Goal: Browse casually: Explore the website without a specific task or goal

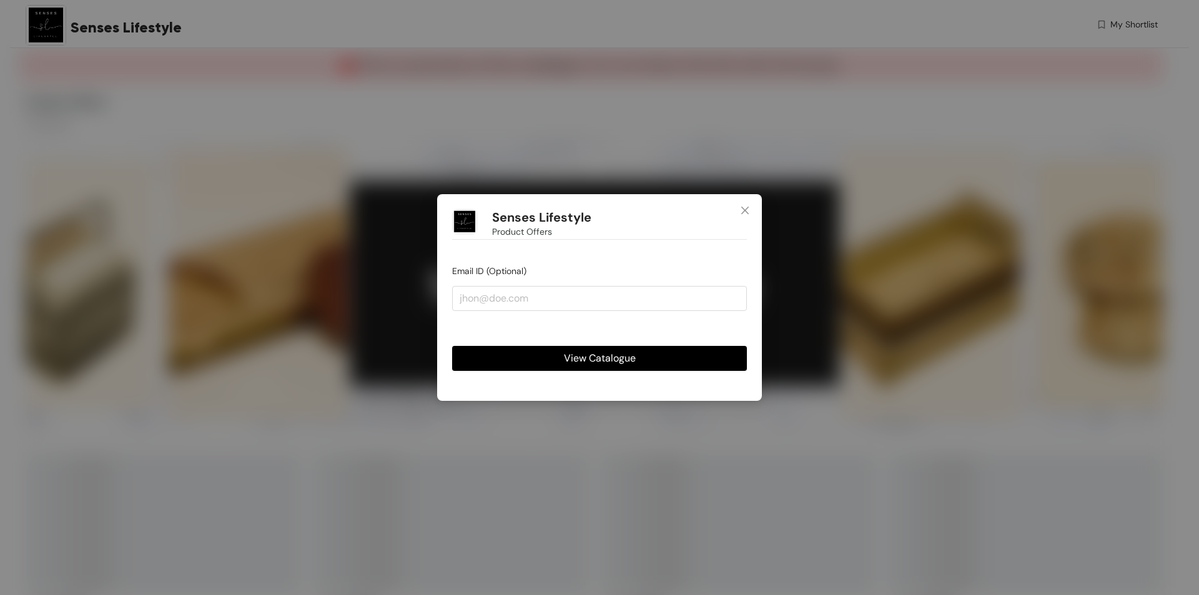
click at [625, 360] on span "View Catalogue" at bounding box center [600, 358] width 72 height 16
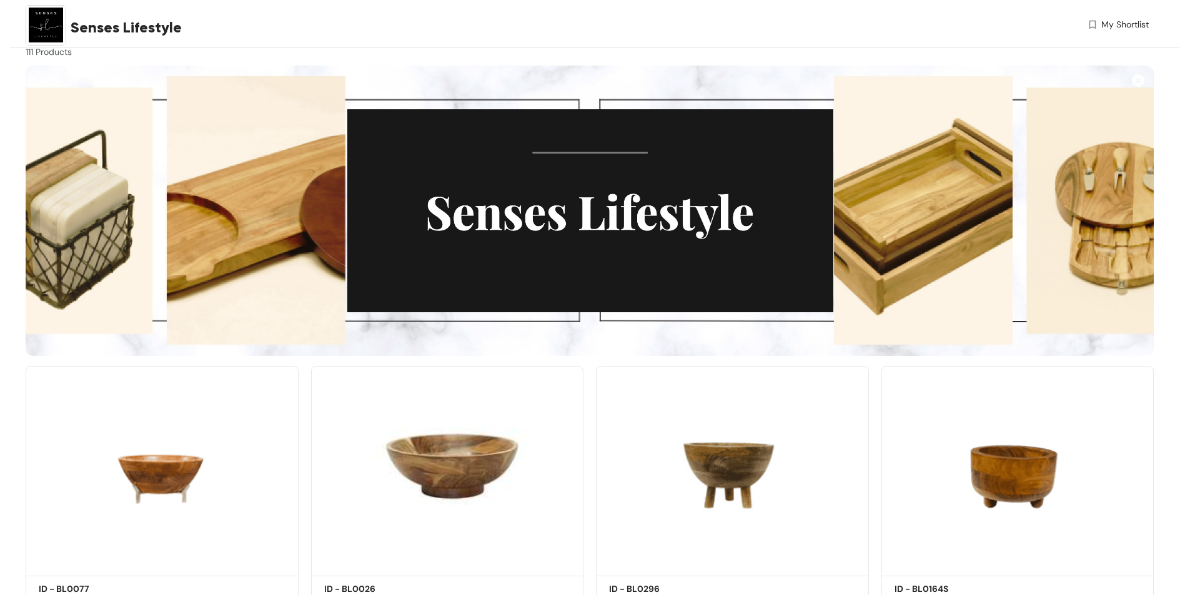
scroll to position [187, 0]
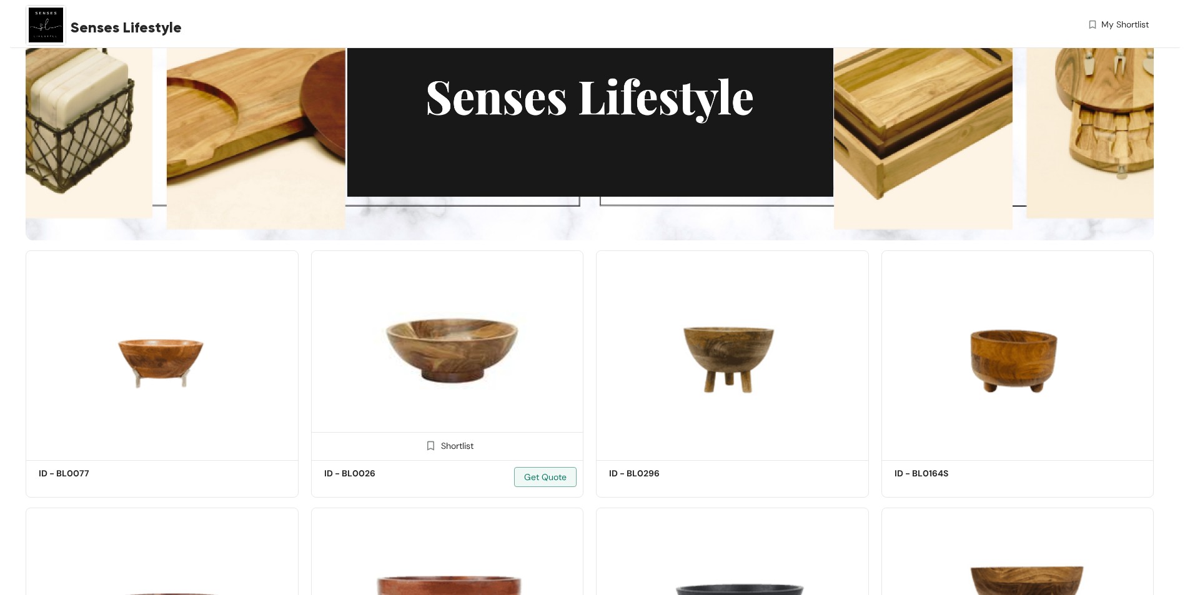
click at [440, 319] on img at bounding box center [447, 353] width 273 height 206
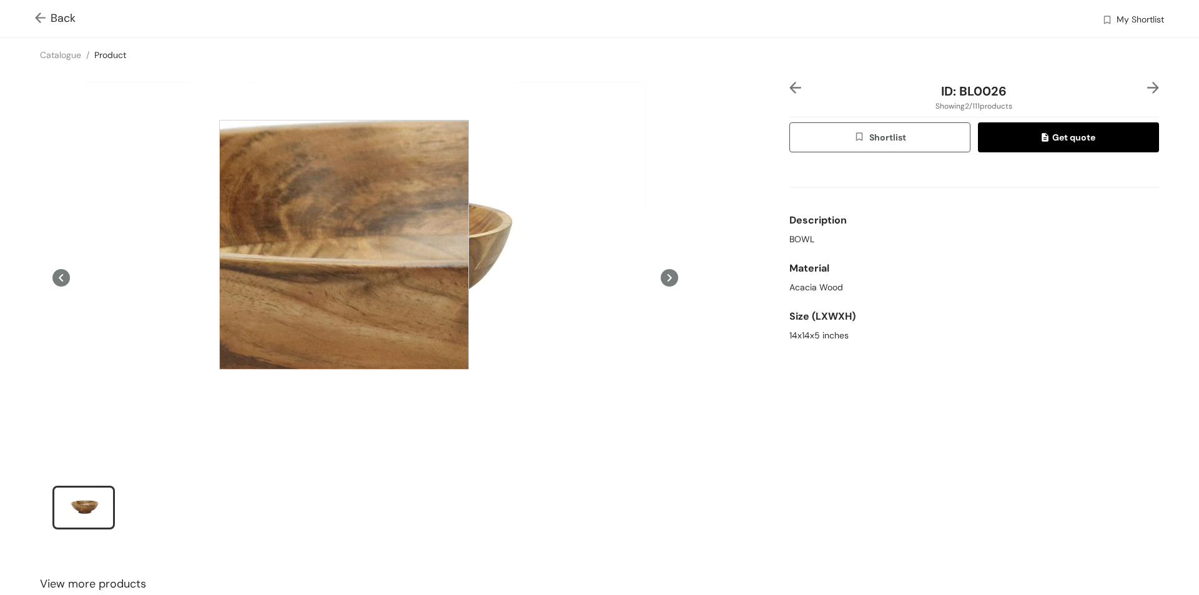
click at [344, 245] on div at bounding box center [344, 245] width 250 height 250
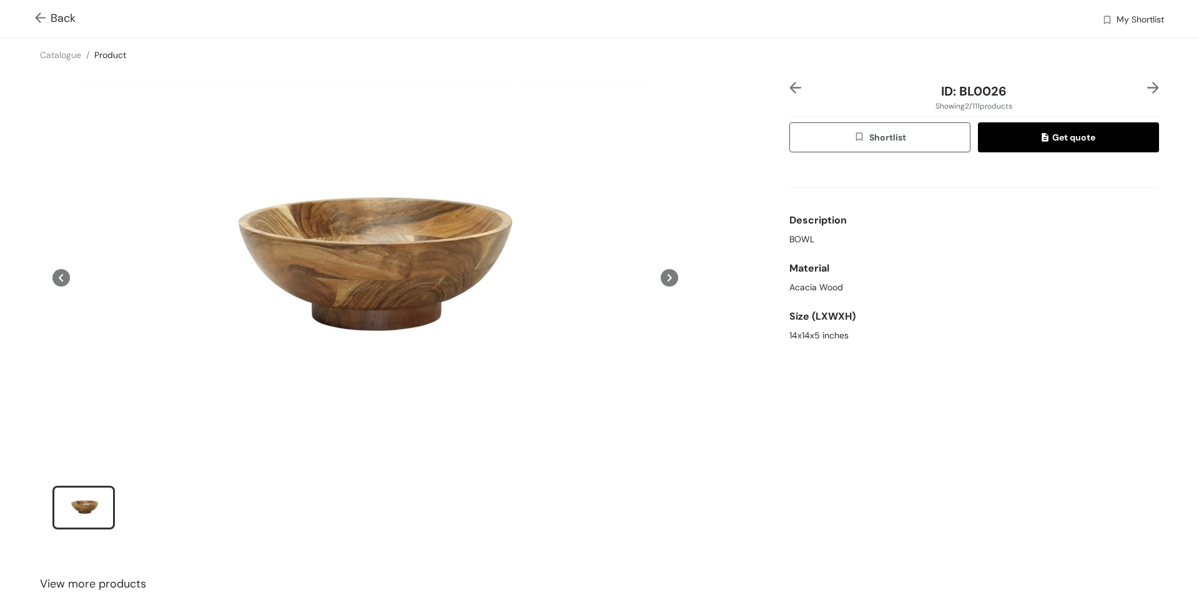
click at [74, 505] on div "slide item 1" at bounding box center [84, 507] width 56 height 37
click at [42, 22] on img at bounding box center [43, 18] width 16 height 13
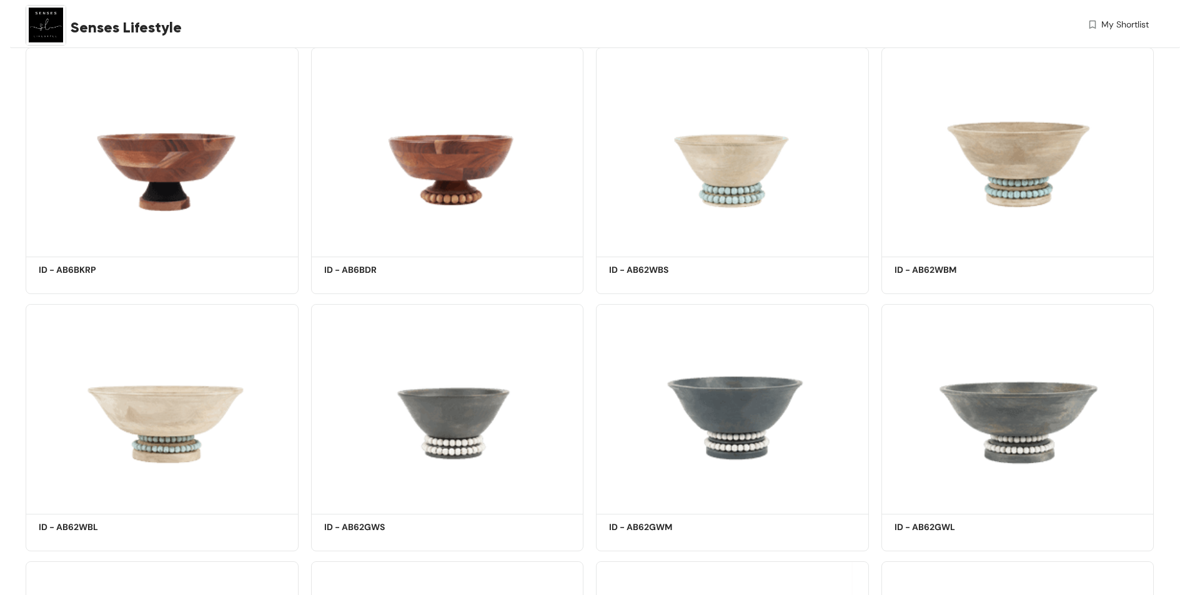
scroll to position [106, 0]
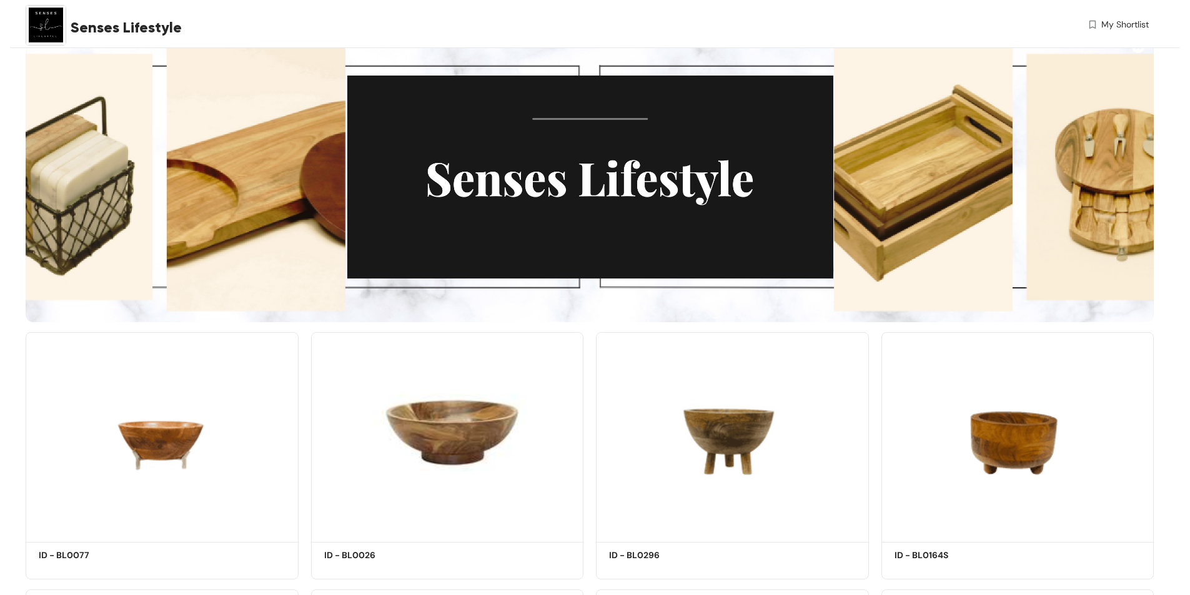
click at [24, 22] on div "Senses Lifestyle My Shortlist" at bounding box center [595, 24] width 1170 height 48
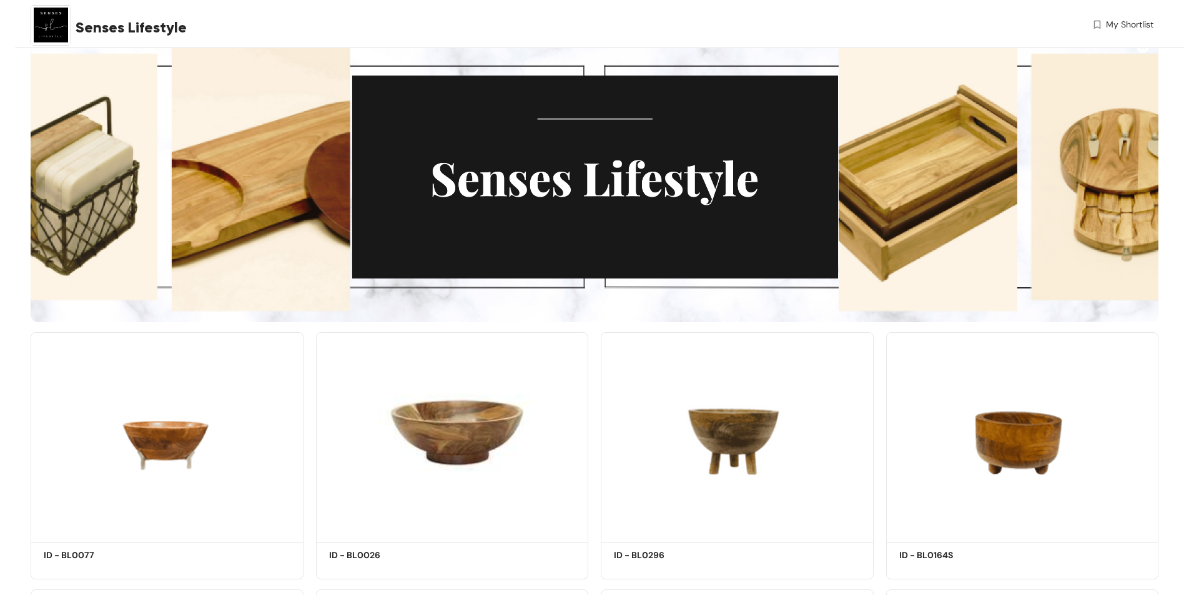
scroll to position [0, 0]
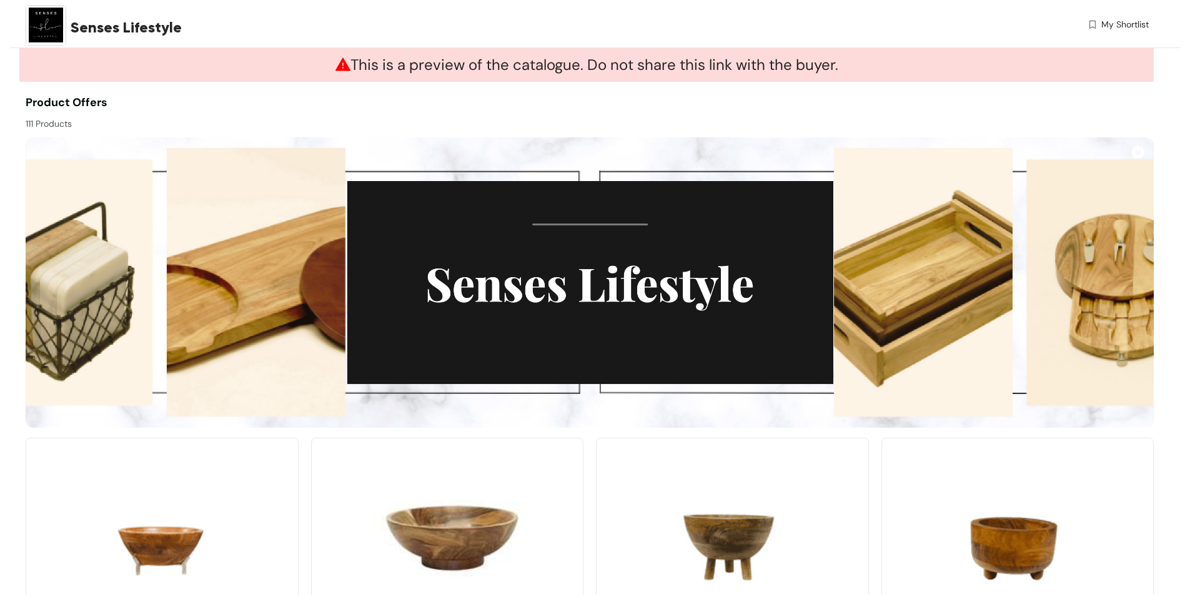
click at [57, 19] on img at bounding box center [46, 25] width 41 height 41
click at [56, 19] on img at bounding box center [46, 25] width 41 height 41
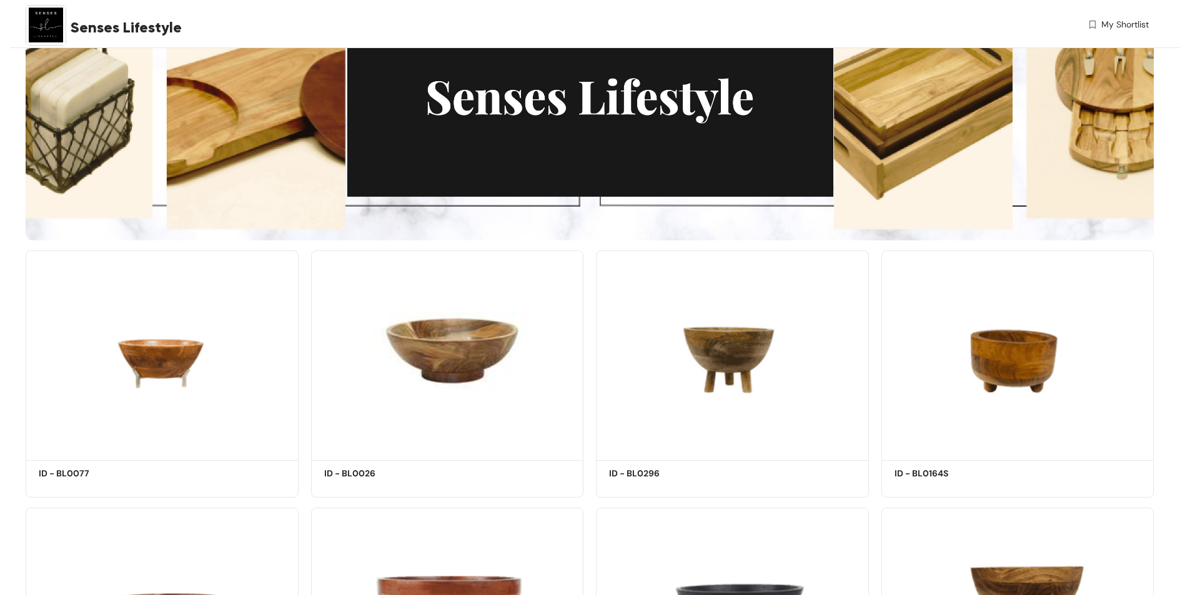
scroll to position [557, 0]
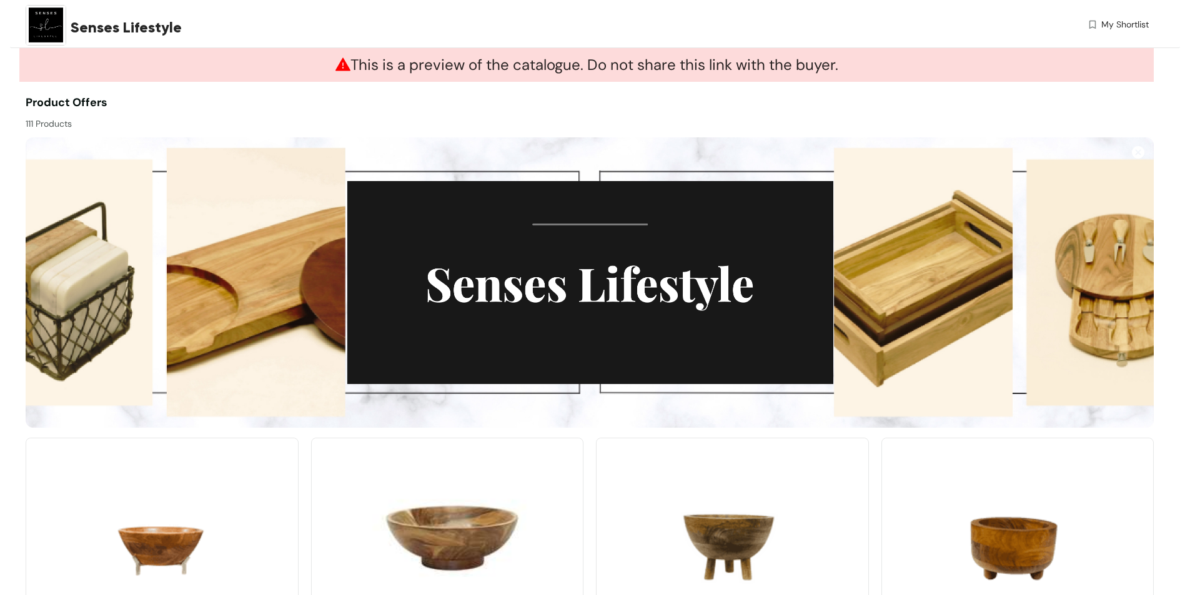
scroll to position [187, 0]
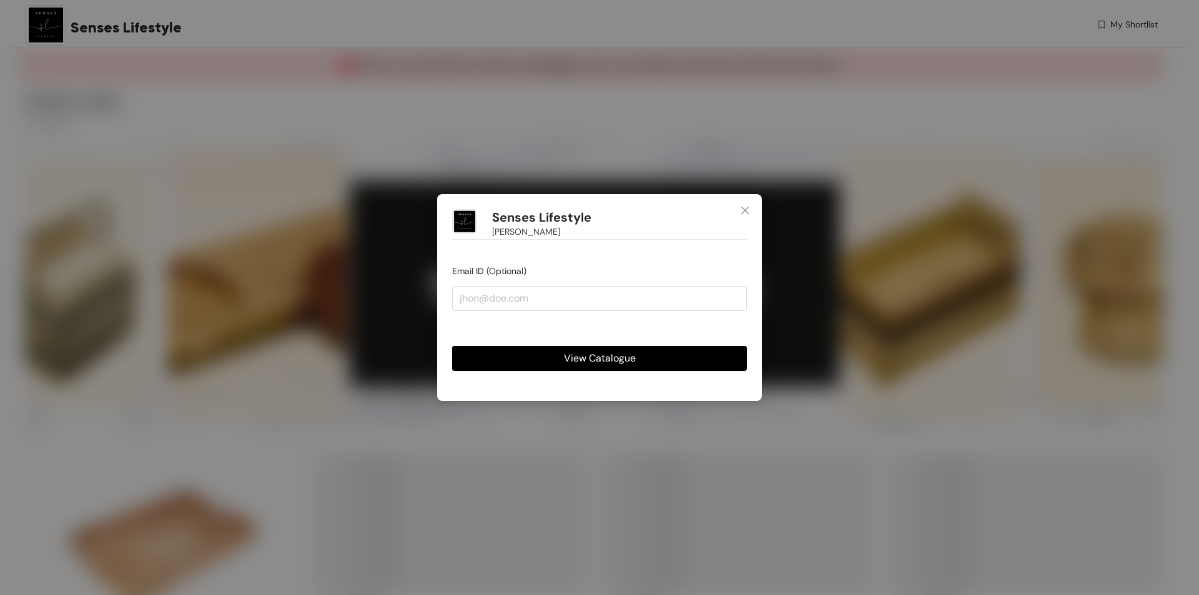
click at [663, 377] on div "Senses Lifestyle [PERSON_NAME] Email ID (Optional) View Catalogue" at bounding box center [599, 297] width 325 height 207
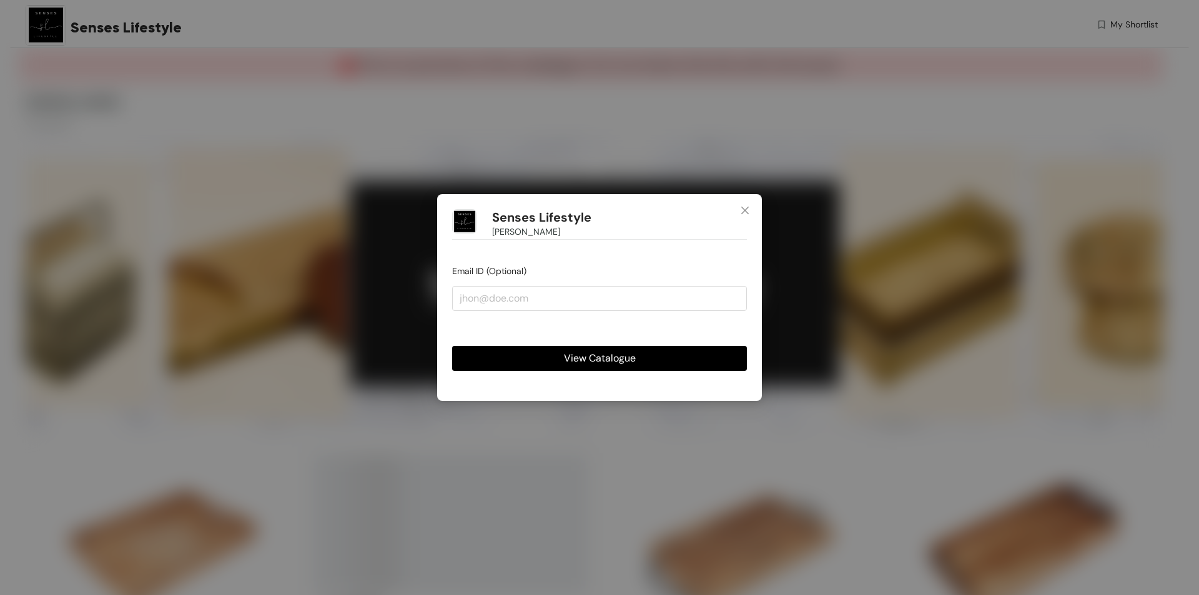
click at [666, 360] on button "View Catalogue" at bounding box center [599, 358] width 295 height 25
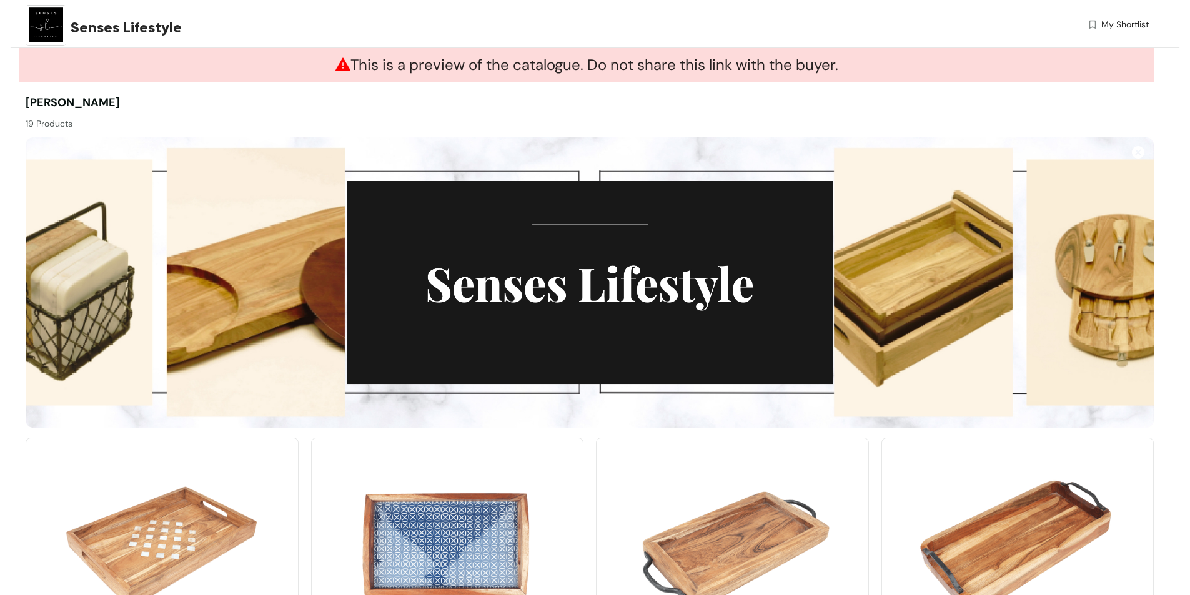
click at [102, 29] on span "Senses Lifestyle" at bounding box center [126, 27] width 111 height 22
click at [57, 27] on img at bounding box center [46, 25] width 41 height 41
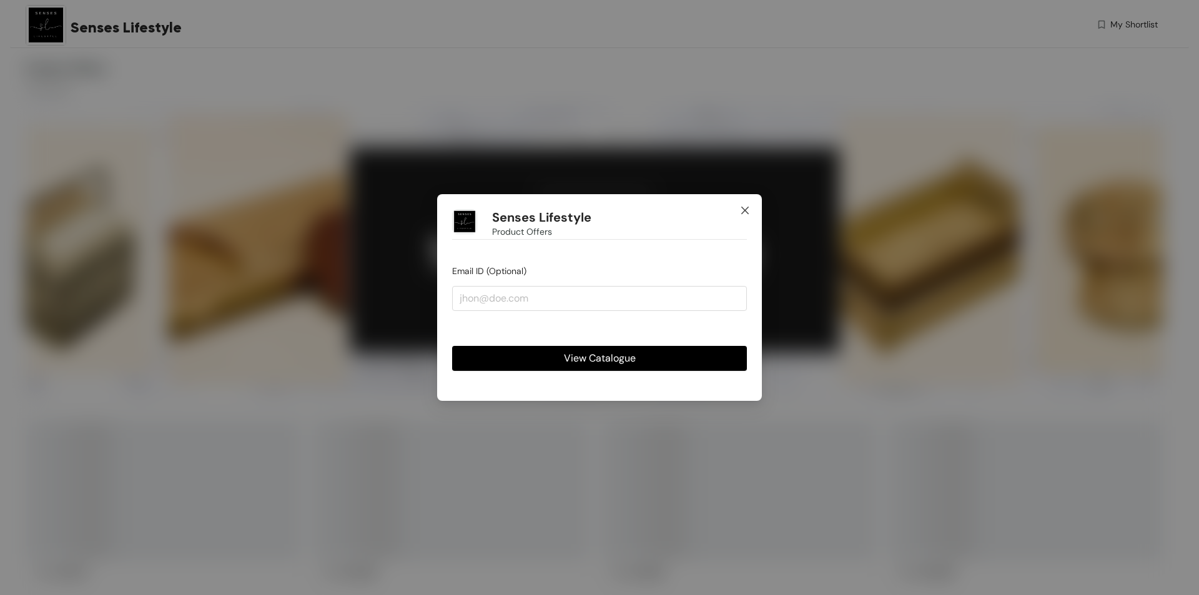
click at [748, 217] on span "Close" at bounding box center [745, 211] width 34 height 34
